Goal: Task Accomplishment & Management: Manage account settings

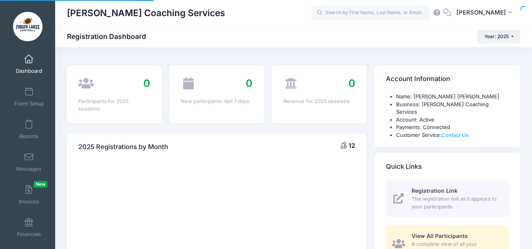
select select
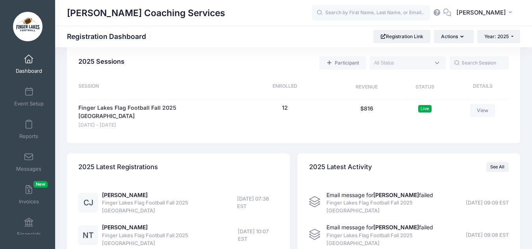
scroll to position [381, 0]
click at [31, 92] on link "Event Setup" at bounding box center [28, 97] width 37 height 28
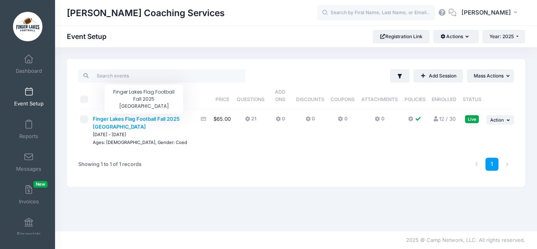
click at [180, 118] on span "Finger Lakes Flag Football Fall 2025 [GEOGRAPHIC_DATA]" at bounding box center [136, 123] width 87 height 14
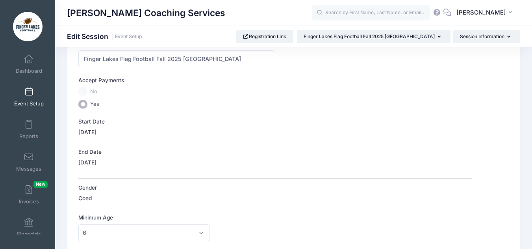
scroll to position [78, 0]
click at [29, 93] on span at bounding box center [29, 92] width 0 height 9
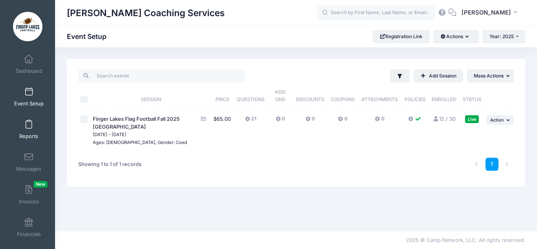
click at [31, 128] on link "Reports" at bounding box center [28, 130] width 37 height 28
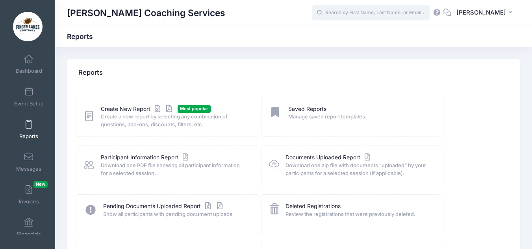
click at [396, 9] on input "text" at bounding box center [371, 13] width 118 height 16
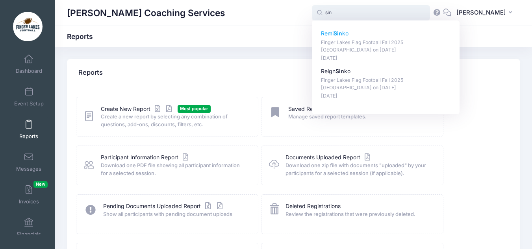
click at [360, 33] on p "Remi Sin ko" at bounding box center [386, 34] width 130 height 8
type input "Remi Sinko (Finger Lakes Flag Football Fall 2025 Cass Park, Sep-20, 2025)"
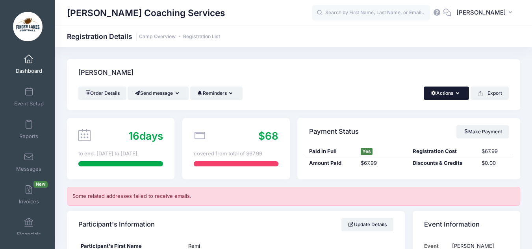
click at [443, 95] on button "Actions" at bounding box center [445, 93] width 45 height 13
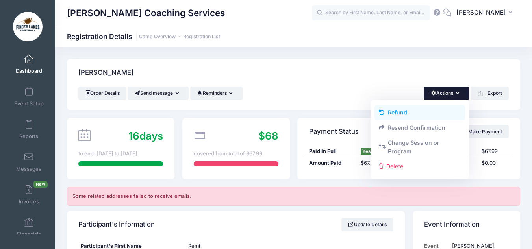
click at [416, 110] on link "Refund" at bounding box center [419, 112] width 91 height 15
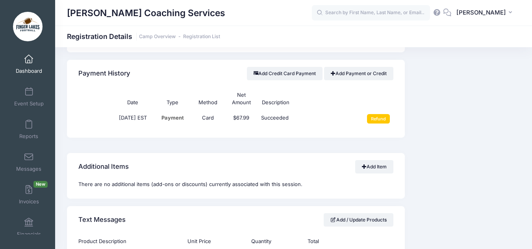
scroll to position [563, 0]
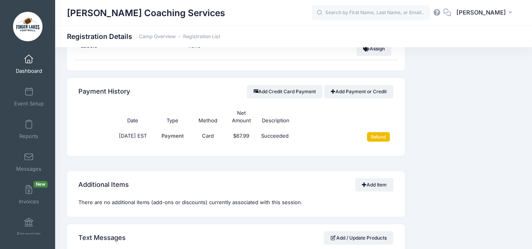
click at [380, 137] on input "Refund" at bounding box center [378, 136] width 23 height 9
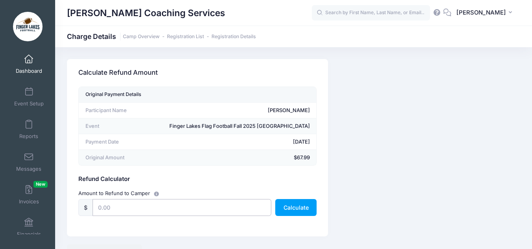
click at [211, 205] on input "text" at bounding box center [181, 207] width 179 height 17
type input "67.99"
click at [395, 180] on div "Camp Network returns it's fee when there is a full refund. [PERSON_NAME] also r…" at bounding box center [293, 160] width 461 height 202
click at [290, 209] on button "Calculate" at bounding box center [295, 207] width 41 height 17
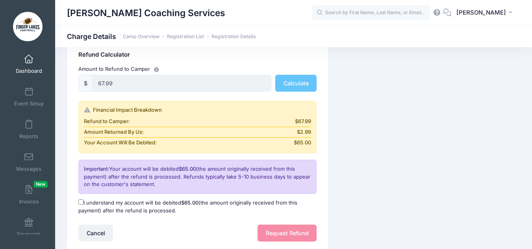
scroll to position [181, 0]
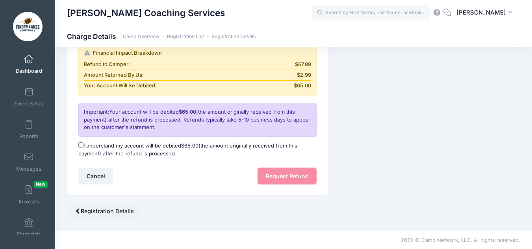
click at [80, 146] on input "I understand my account will be debited $65.00 (the amount originally received …" at bounding box center [80, 144] width 5 height 5
checkbox input "true"
click at [288, 177] on button "Request Refund" at bounding box center [286, 176] width 59 height 17
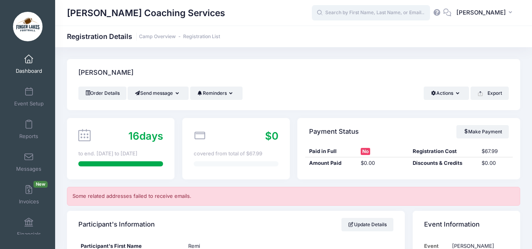
click at [369, 15] on input "text" at bounding box center [371, 13] width 118 height 16
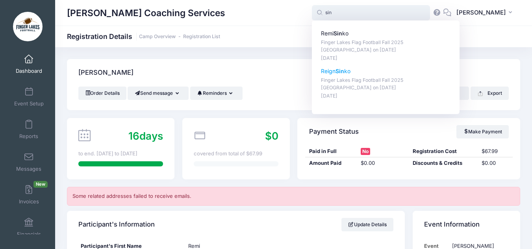
click at [344, 73] on strong "Sin" at bounding box center [339, 71] width 9 height 7
type input "Reign Sinko (Finger Lakes Flag Football Fall 2025 Cass Park, Sep-20, 2025)"
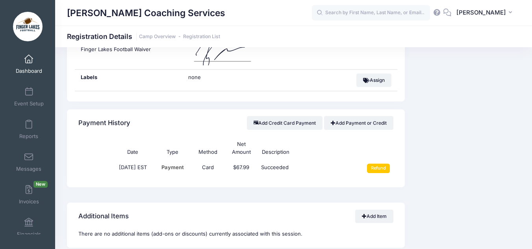
scroll to position [508, 0]
click at [378, 167] on input "Refund" at bounding box center [378, 167] width 23 height 9
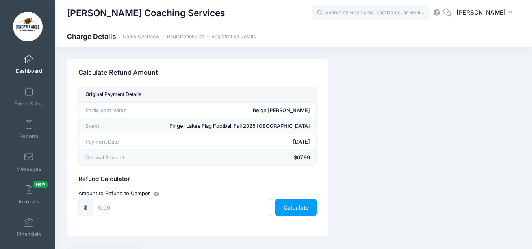
click at [202, 211] on input "text" at bounding box center [181, 207] width 179 height 17
type input "67.99"
click at [298, 207] on button "Calculate" at bounding box center [295, 207] width 41 height 17
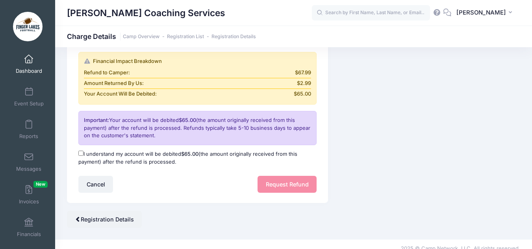
scroll to position [174, 0]
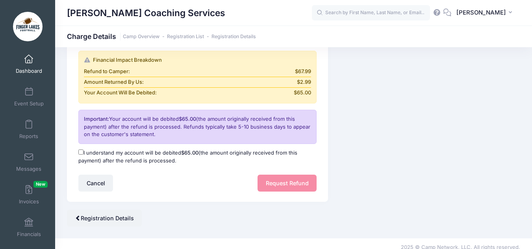
click at [85, 150] on label "I understand my account will be debited $65.00 (the amount originally received …" at bounding box center [197, 156] width 238 height 15
click at [83, 150] on input "I understand my account will be debited $65.00 (the amount originally received …" at bounding box center [80, 152] width 5 height 5
checkbox input "true"
click at [269, 179] on button "Request Refund" at bounding box center [286, 183] width 59 height 17
